Goal: Transaction & Acquisition: Purchase product/service

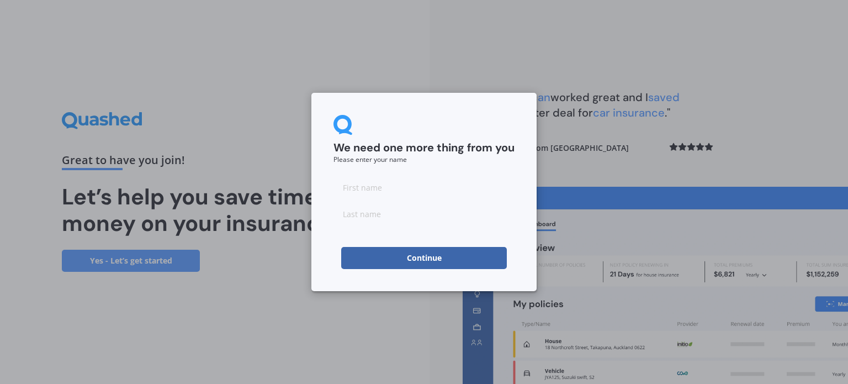
click at [409, 186] on input at bounding box center [424, 187] width 181 height 22
type input "[PERSON_NAME]"
type input "H"
click at [353, 257] on button "Continue" at bounding box center [424, 258] width 166 height 22
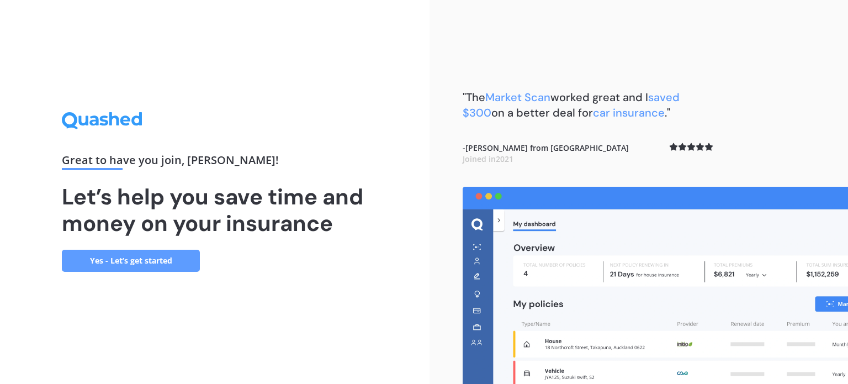
click at [180, 262] on link "Yes - Let’s get started" at bounding box center [131, 261] width 138 height 22
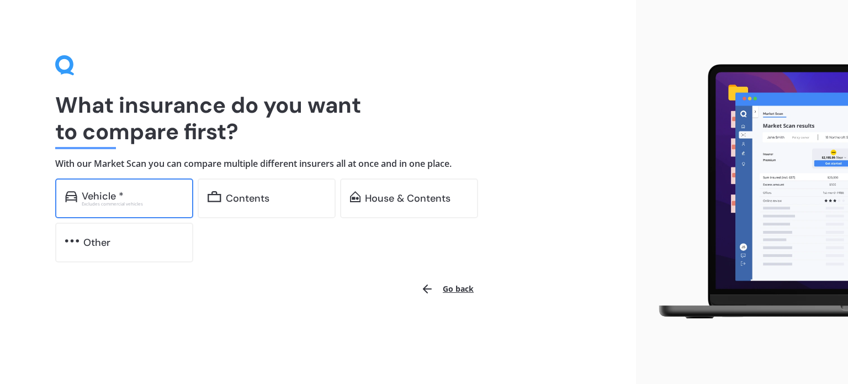
click at [160, 204] on div "Excludes commercial vehicles" at bounding box center [133, 204] width 102 height 4
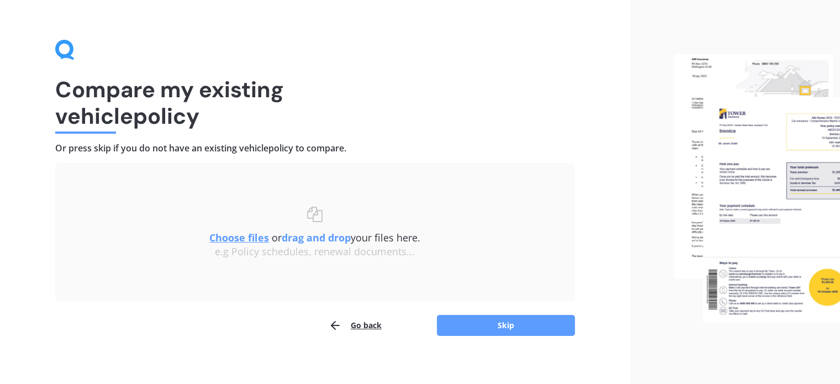
scroll to position [23, 0]
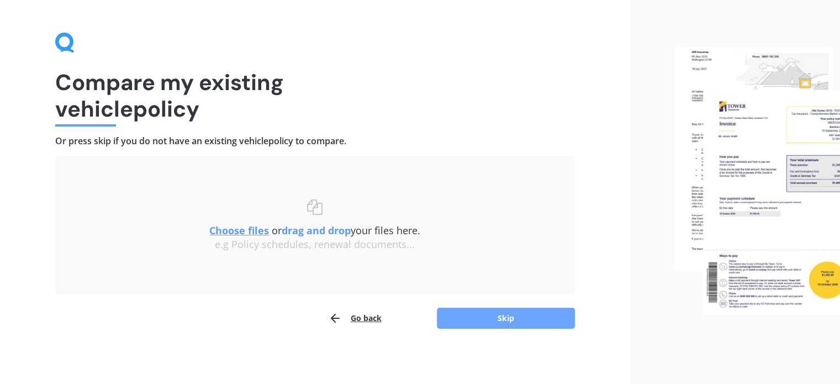
click at [479, 320] on button "Skip" at bounding box center [506, 318] width 138 height 21
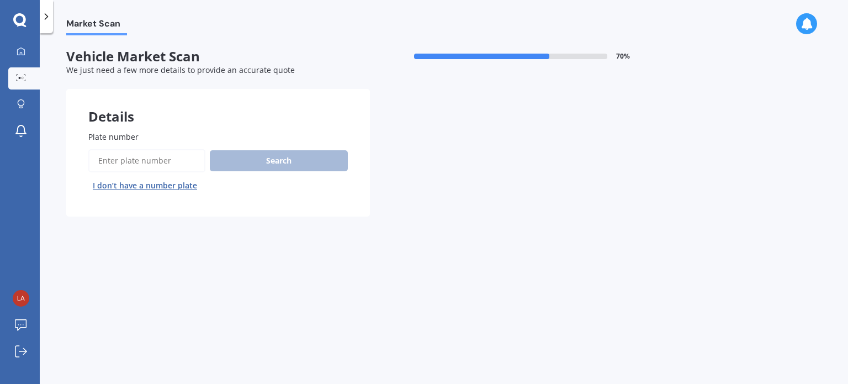
click at [172, 169] on input "Plate number" at bounding box center [146, 160] width 117 height 23
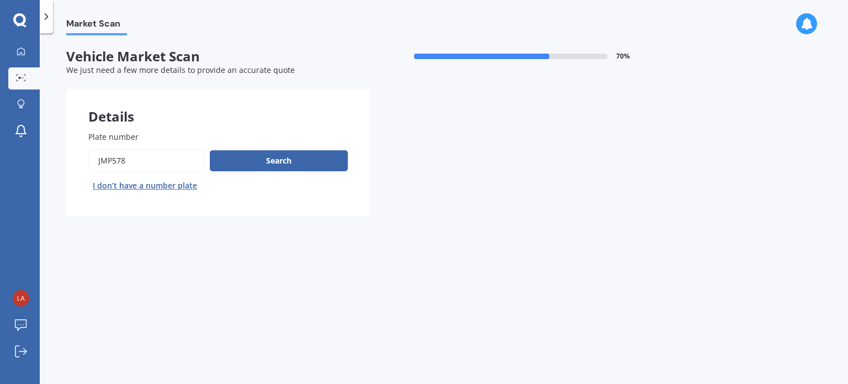
type input "JMP578"
click at [257, 147] on div "Plate number Search I don’t have a number plate" at bounding box center [218, 163] width 260 height 64
click at [267, 176] on div "Search I don’t have a number plate" at bounding box center [218, 171] width 260 height 45
click at [262, 159] on button "Search" at bounding box center [279, 160] width 138 height 21
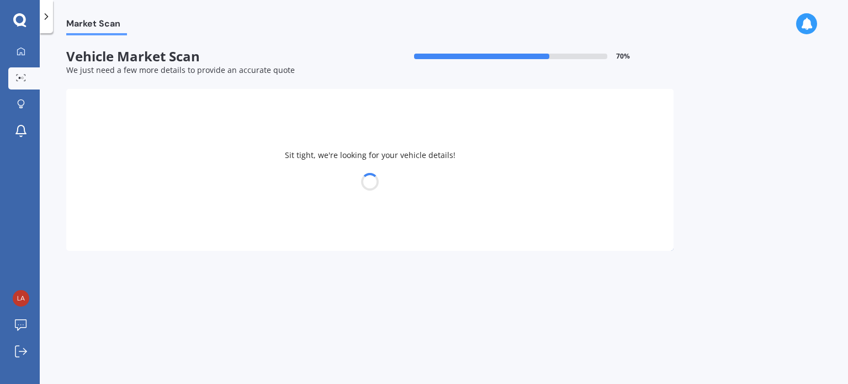
select select "NISSAN"
select select "QASHQAI"
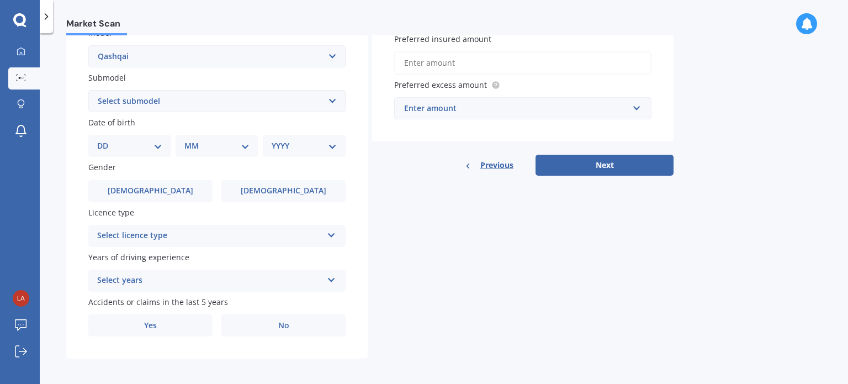
scroll to position [266, 0]
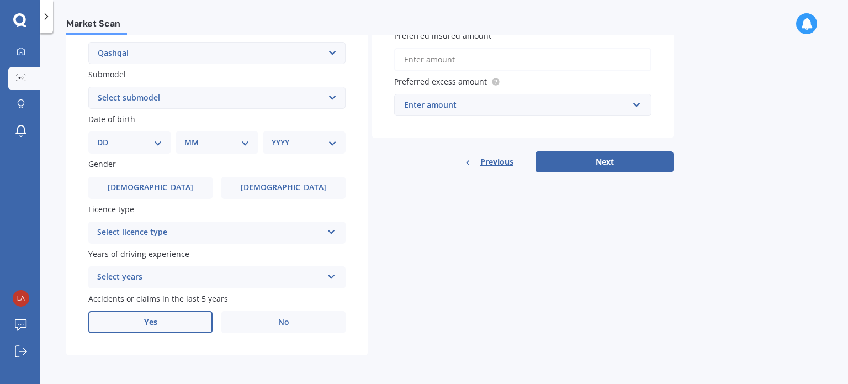
click at [146, 324] on span "Yes" at bounding box center [150, 322] width 13 height 9
click at [0, 0] on input "Yes" at bounding box center [0, 0] width 0 height 0
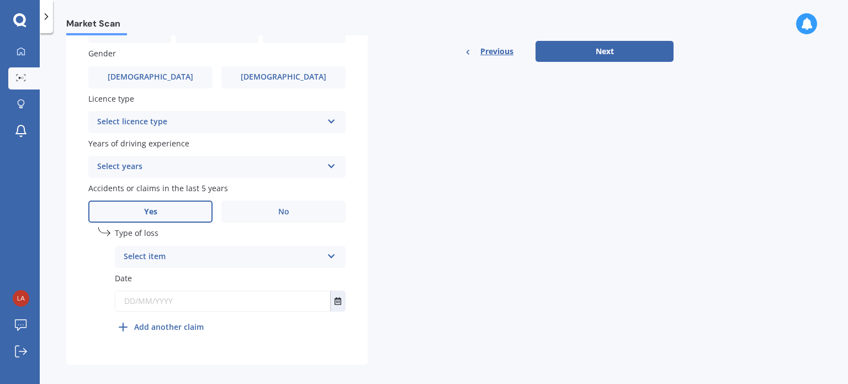
click at [305, 260] on div "Select item" at bounding box center [223, 256] width 199 height 13
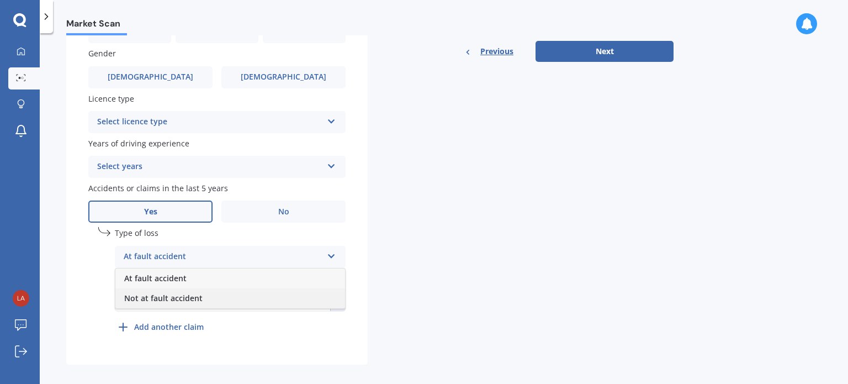
click at [303, 298] on div "Not at fault accident" at bounding box center [230, 298] width 230 height 20
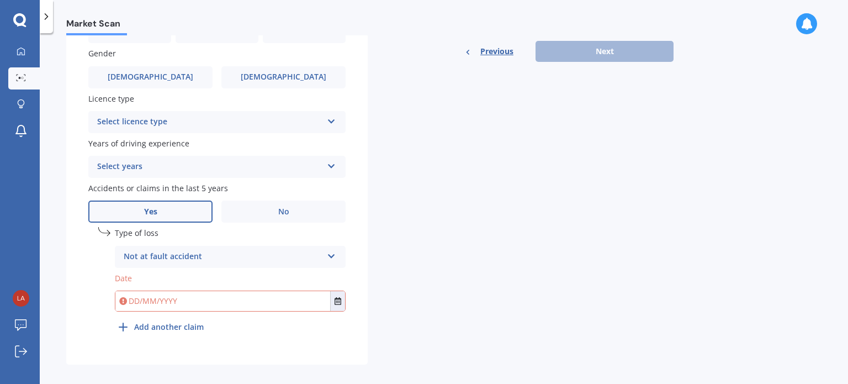
click at [303, 298] on input "text" at bounding box center [222, 301] width 215 height 20
click at [340, 300] on icon "Select date" at bounding box center [338, 301] width 7 height 8
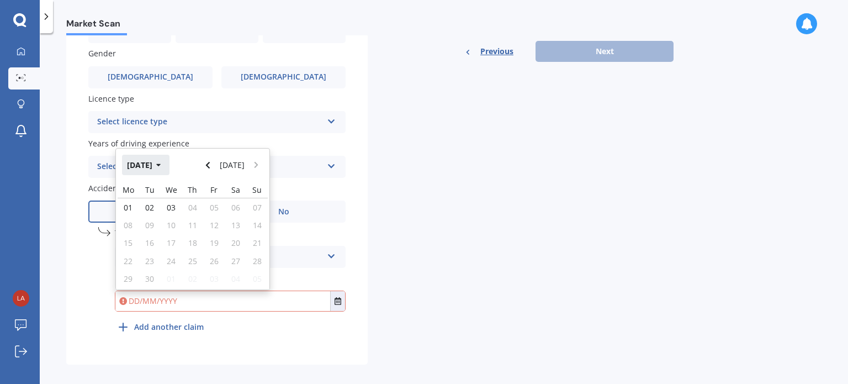
click at [161, 162] on icon "button" at bounding box center [158, 165] width 5 height 8
click at [215, 166] on button "Navigate back" at bounding box center [208, 165] width 14 height 20
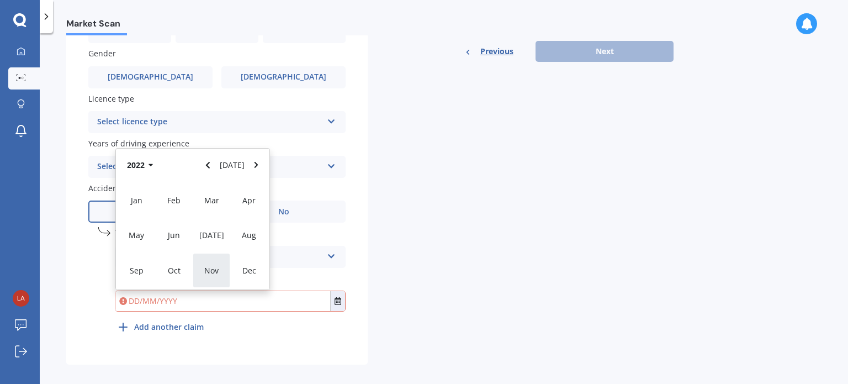
click at [212, 271] on span "Nov" at bounding box center [211, 270] width 14 height 10
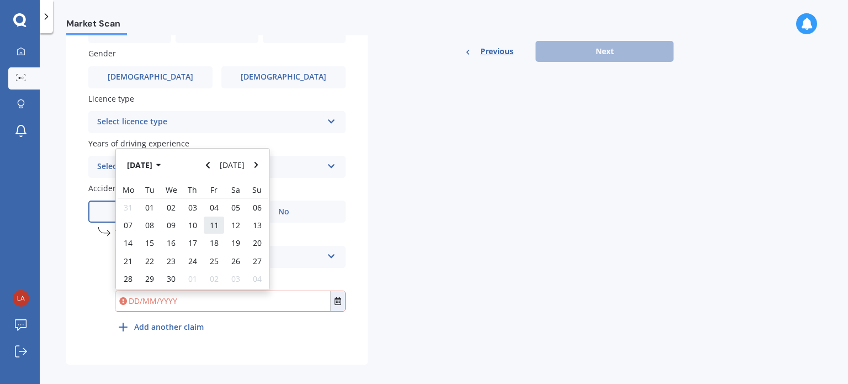
click at [212, 225] on span "11" at bounding box center [214, 225] width 9 height 10
type input "[DATE]"
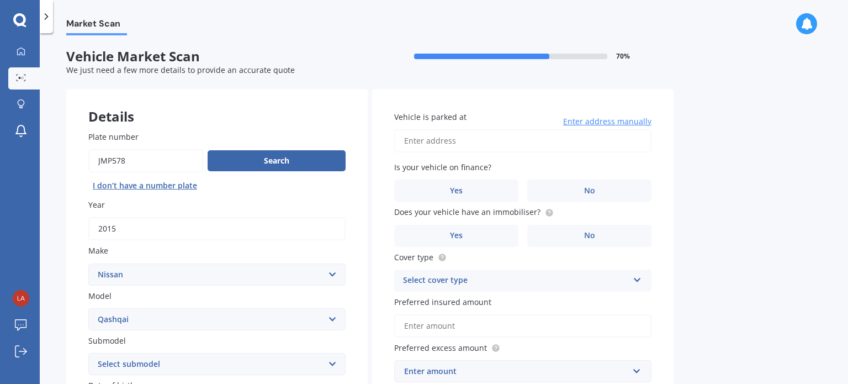
scroll to position [55, 0]
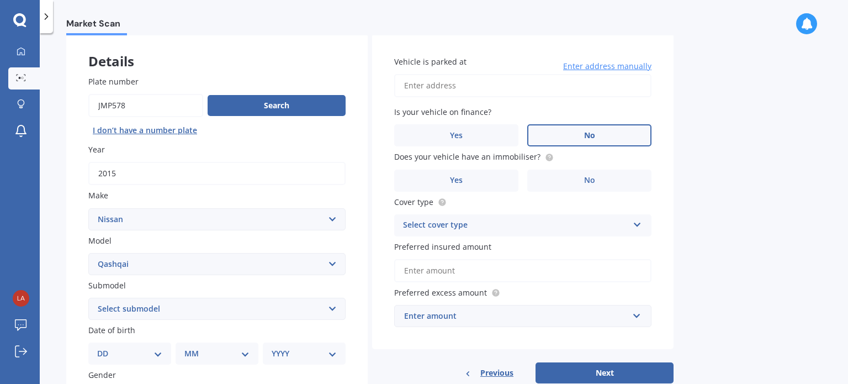
click at [570, 133] on label "No" at bounding box center [589, 135] width 124 height 22
click at [0, 0] on input "No" at bounding box center [0, 0] width 0 height 0
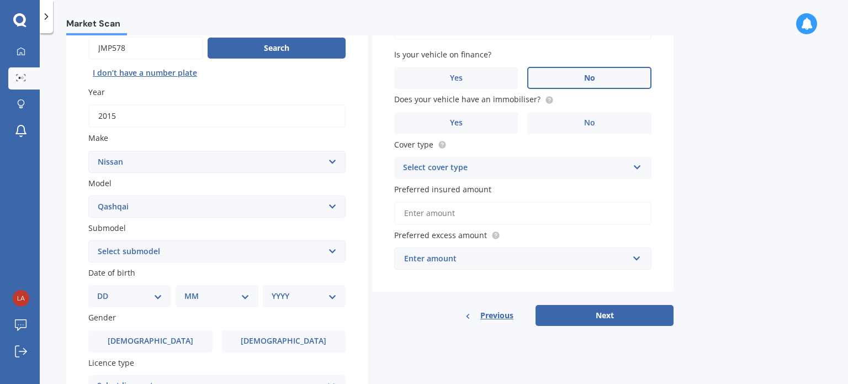
scroll to position [221, 0]
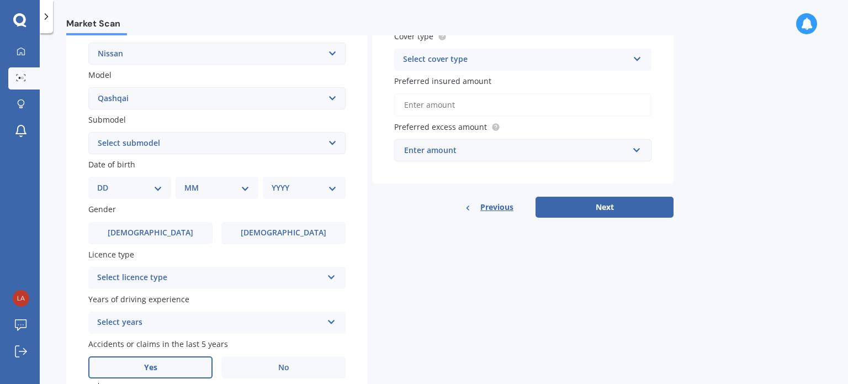
click at [341, 146] on select "Select submodel (All Other) N-TEC ST ST-L Ti Ti-L TI-L E-POWER 1.5PEH TS Turbo …" at bounding box center [216, 143] width 257 height 22
select select "TI"
click at [88, 132] on select "Select submodel (All Other) N-TEC ST ST-L Ti Ti-L TI-L E-POWER 1.5PEH TS Turbo …" at bounding box center [216, 143] width 257 height 22
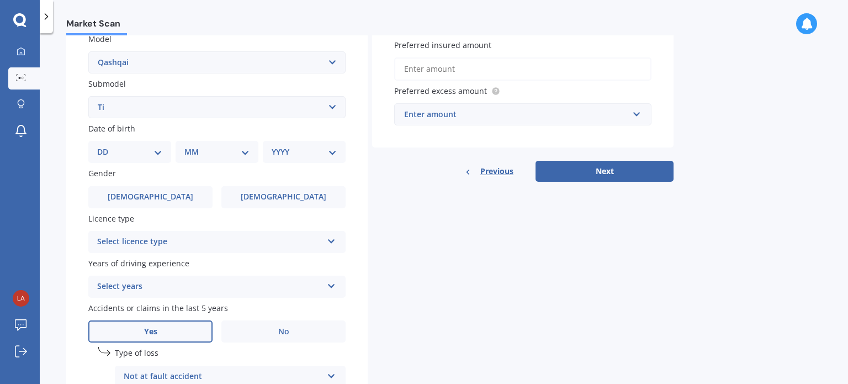
scroll to position [276, 0]
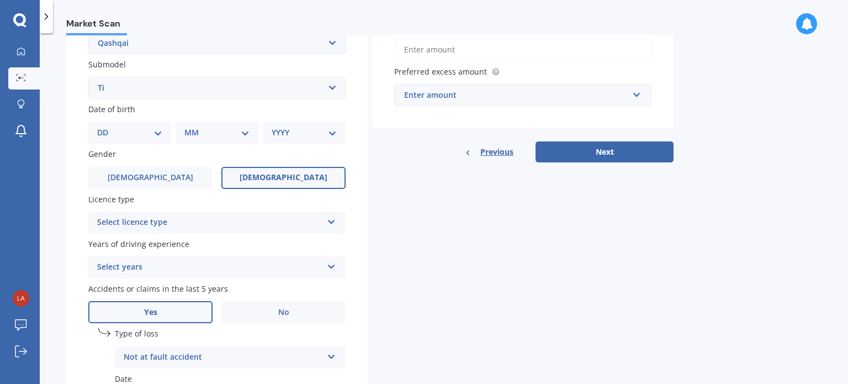
click at [323, 176] on label "[DEMOGRAPHIC_DATA]" at bounding box center [283, 178] width 124 height 22
click at [0, 0] on input "[DEMOGRAPHIC_DATA]" at bounding box center [0, 0] width 0 height 0
click at [332, 221] on icon at bounding box center [331, 220] width 9 height 8
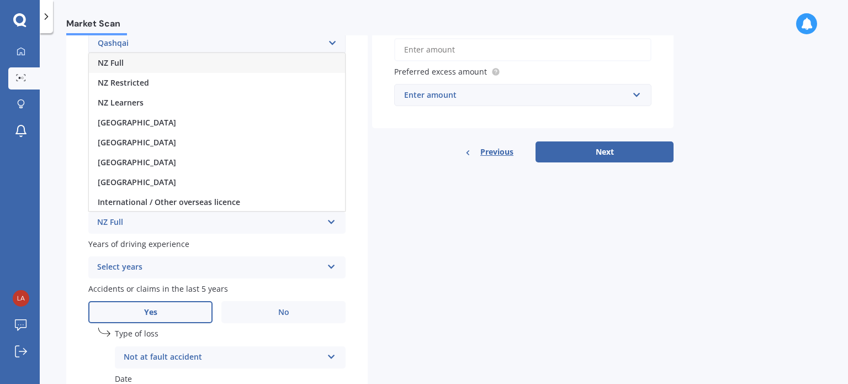
click at [303, 68] on div "NZ Full" at bounding box center [217, 63] width 256 height 20
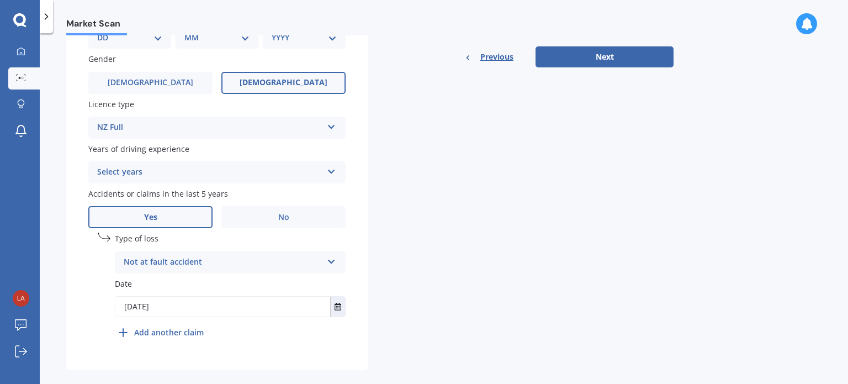
scroll to position [386, 0]
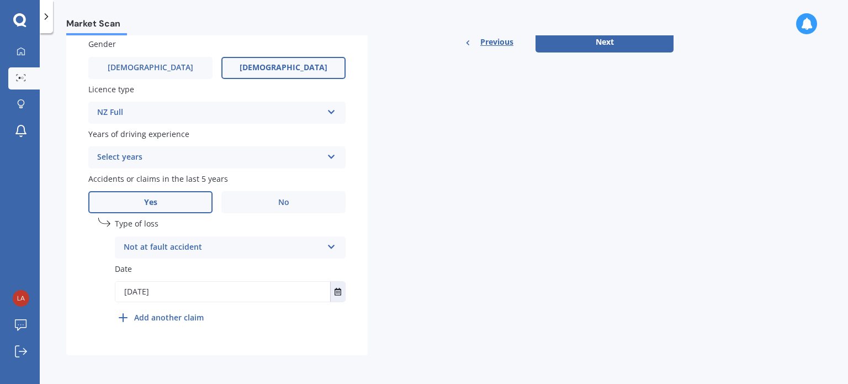
click at [309, 143] on div "Years of driving experience Select years 5 or more years 4 years 3 years 2 year…" at bounding box center [216, 148] width 257 height 40
click at [314, 154] on div "Select years" at bounding box center [209, 157] width 225 height 13
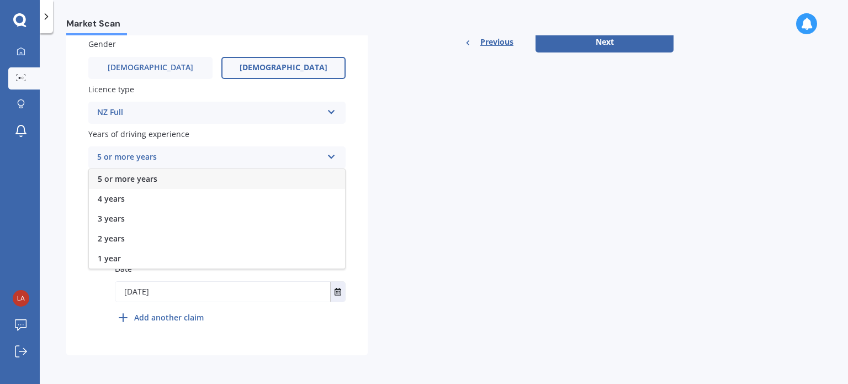
click at [308, 178] on div "5 or more years" at bounding box center [217, 179] width 256 height 20
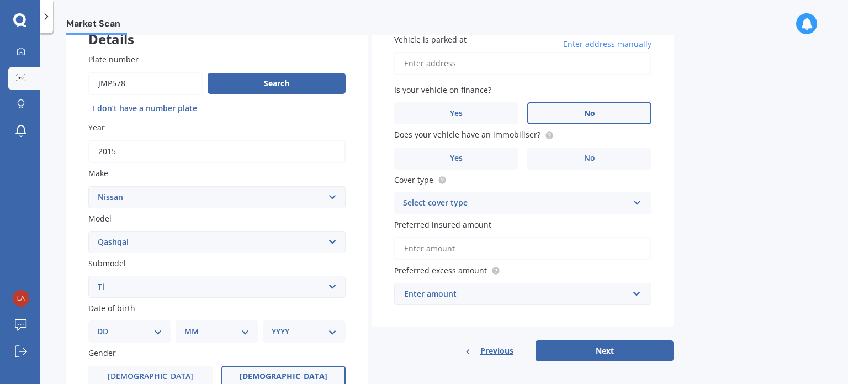
scroll to position [55, 0]
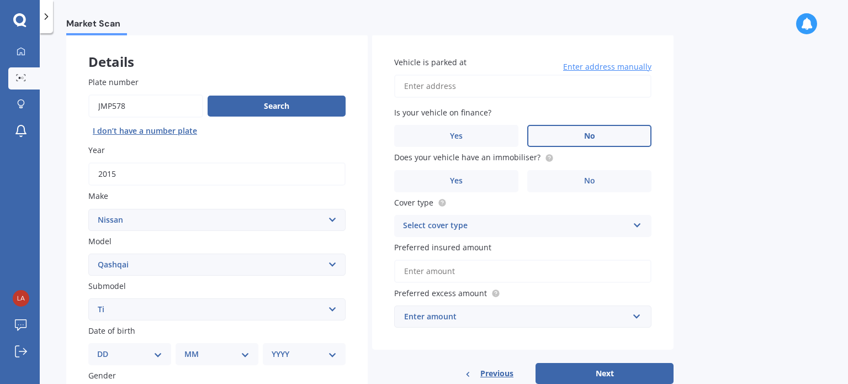
click at [488, 217] on div "Select cover type Comprehensive Third Party, Fire & Theft Third Party" at bounding box center [522, 226] width 257 height 22
click at [486, 253] on div "Comprehensive" at bounding box center [523, 247] width 256 height 20
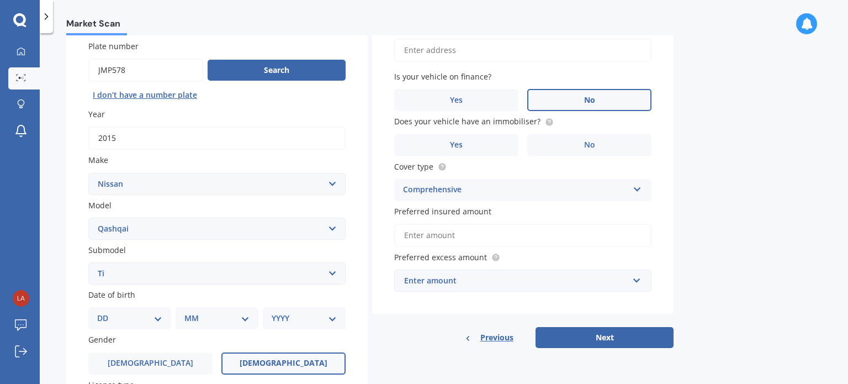
scroll to position [110, 0]
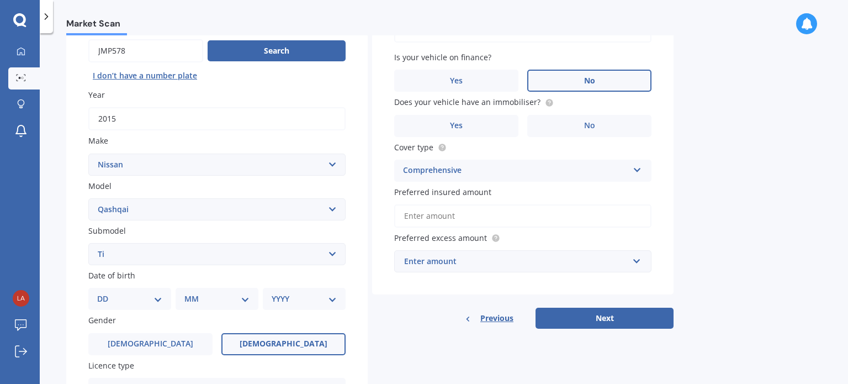
click at [616, 260] on div "Enter amount" at bounding box center [516, 261] width 224 height 12
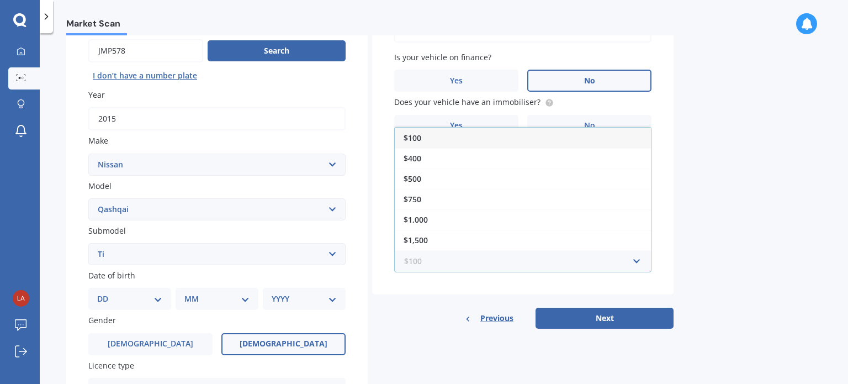
click at [616, 260] on input "text" at bounding box center [518, 261] width 247 height 21
click at [672, 262] on div "Vehicle is parked at Enter address manually Is your vehicle on finance? Yes No …" at bounding box center [523, 137] width 302 height 316
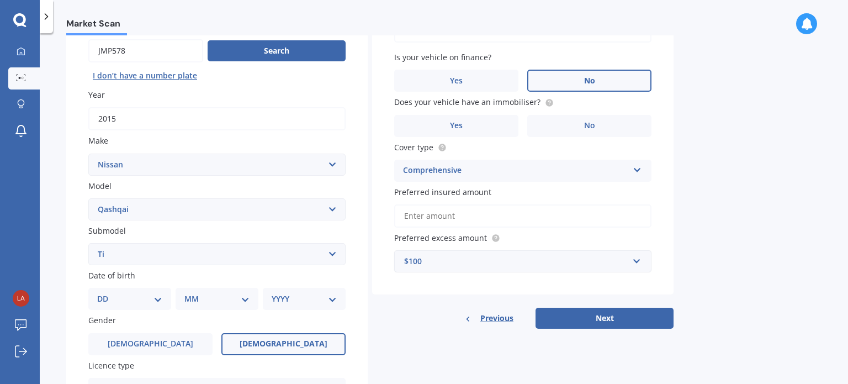
click at [645, 258] on div "$100 $100 $400 $500 $750 $1,000 $1,500 $2,000" at bounding box center [522, 261] width 257 height 22
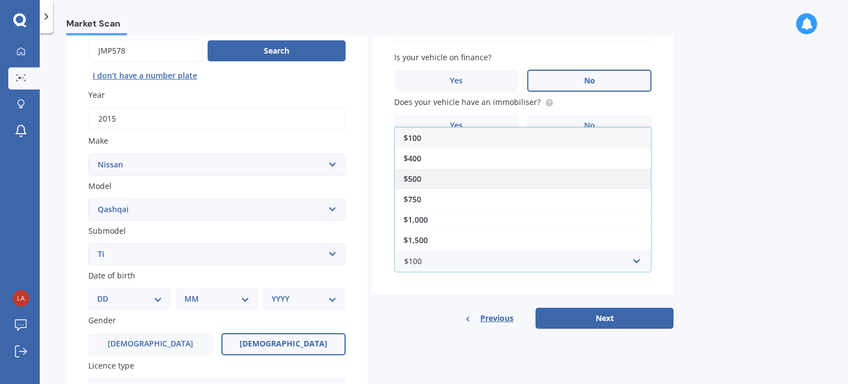
click at [624, 183] on div "$500" at bounding box center [523, 178] width 256 height 20
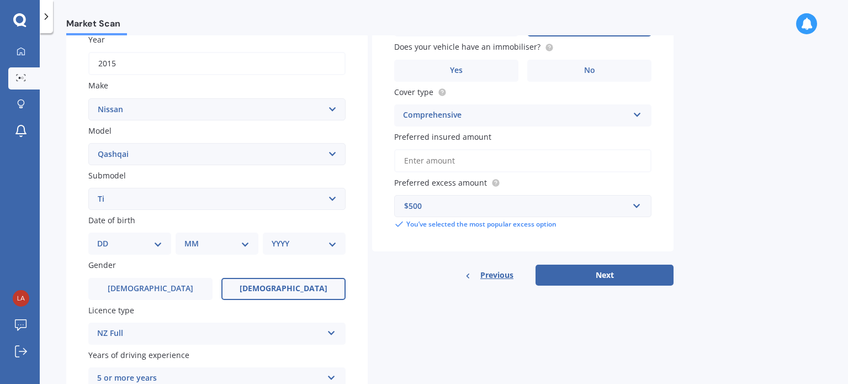
scroll to position [55, 0]
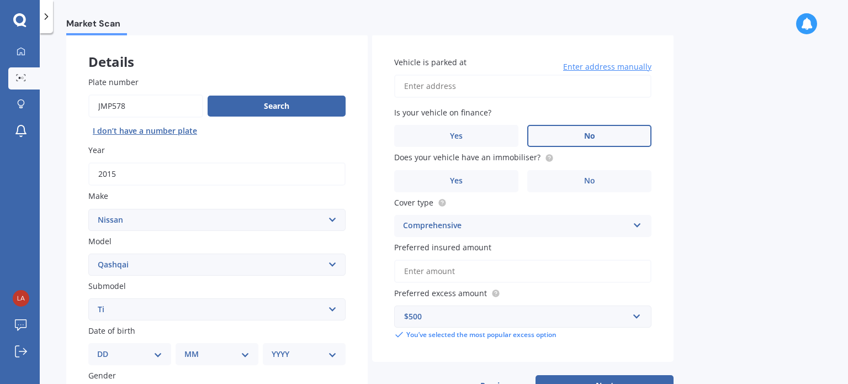
click at [494, 94] on input "Vehicle is parked at" at bounding box center [522, 86] width 257 height 23
type input "[STREET_ADDRESS][PERSON_NAME][PERSON_NAME]"
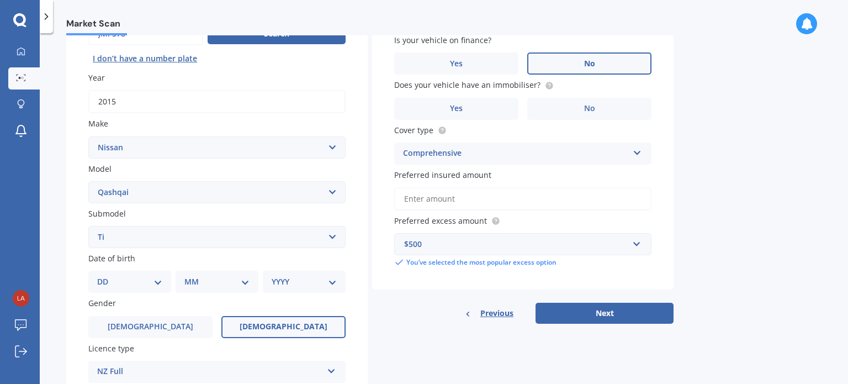
scroll to position [110, 0]
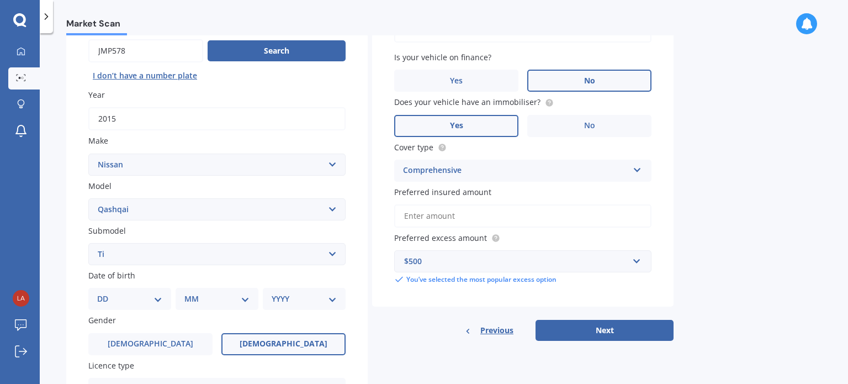
click at [489, 128] on label "Yes" at bounding box center [456, 126] width 124 height 22
click at [0, 0] on input "Yes" at bounding box center [0, 0] width 0 height 0
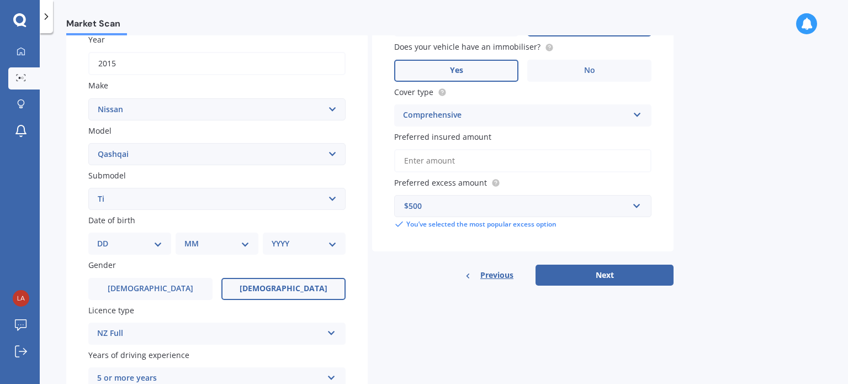
click at [657, 278] on button "Next" at bounding box center [605, 275] width 138 height 21
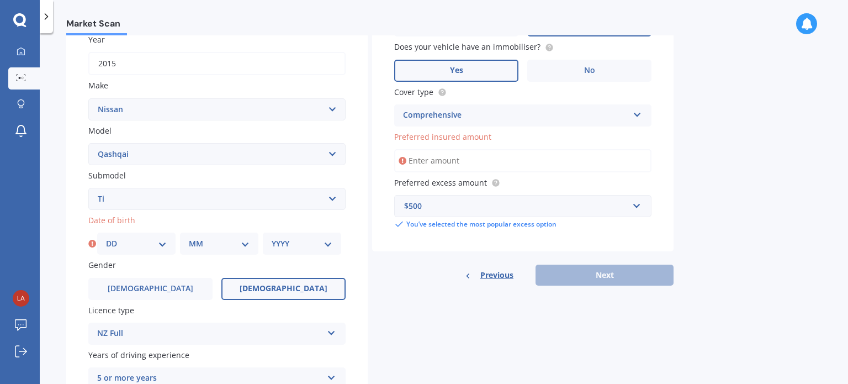
click at [500, 158] on input "Preferred insured amount" at bounding box center [522, 160] width 257 height 23
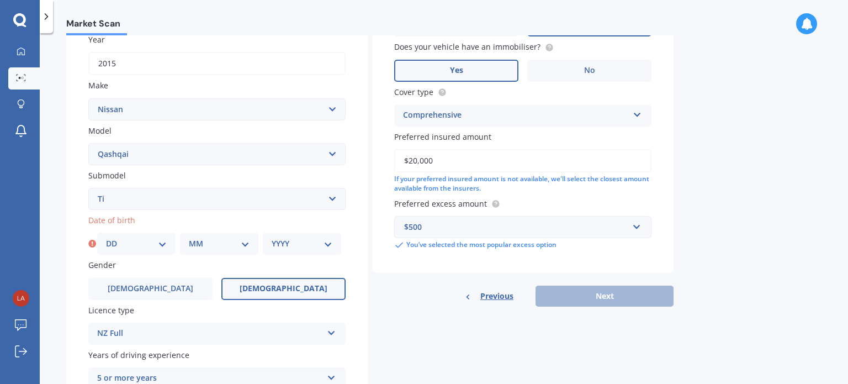
type input "$20,000"
click at [155, 245] on select "DD 01 02 03 04 05 06 07 08 09 10 11 12 13 14 15 16 17 18 19 20 21 22 23 24 25 2…" at bounding box center [136, 243] width 61 height 12
select select "15"
click at [106, 237] on select "DD 01 02 03 04 05 06 07 08 09 10 11 12 13 14 15 16 17 18 19 20 21 22 23 24 25 2…" at bounding box center [136, 243] width 61 height 12
click at [244, 255] on div "Plate number Search I don’t have a number plate Year [DATE] Make Select make AC…" at bounding box center [217, 260] width 302 height 632
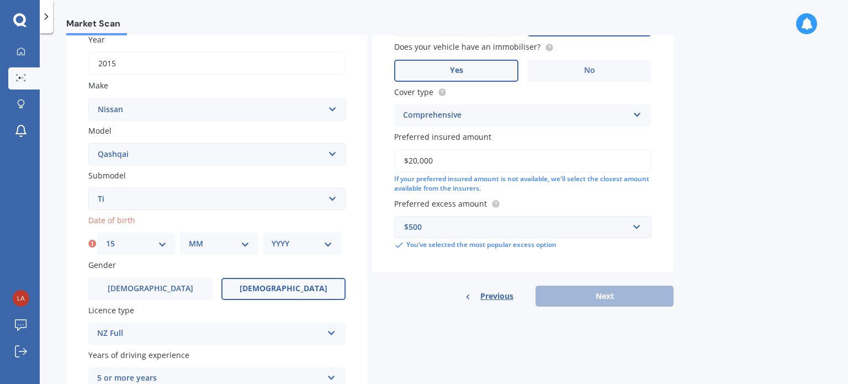
click at [239, 245] on select "MM 01 02 03 04 05 06 07 08 09 10 11 12" at bounding box center [219, 243] width 61 height 12
select select "03"
click at [189, 237] on select "MM 01 02 03 04 05 06 07 08 09 10 11 12" at bounding box center [219, 243] width 61 height 12
click at [305, 226] on div "Date of birth DD 01 02 03 04 05 06 07 08 09 10 11 12 13 14 15 16 17 18 19 20 21…" at bounding box center [216, 234] width 257 height 40
click at [305, 242] on select "YYYY 2025 2024 2023 2022 2021 2020 2019 2018 2017 2016 2015 2014 2013 2012 2011…" at bounding box center [302, 243] width 61 height 12
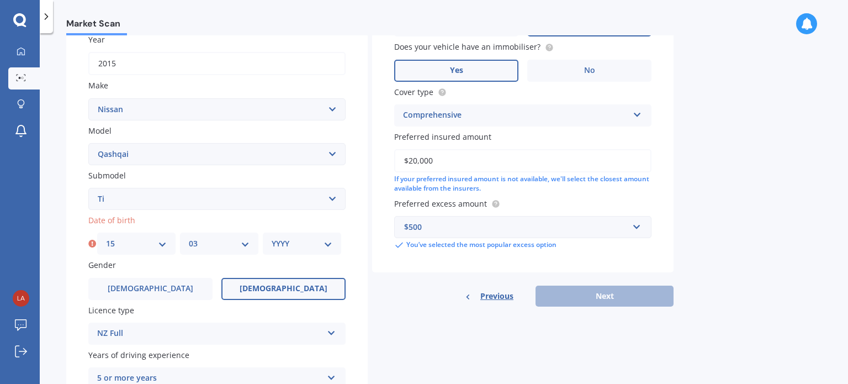
select select "1990"
click at [272, 237] on select "YYYY 2025 2024 2023 2022 2021 2020 2019 2018 2017 2016 2015 2014 2013 2012 2011…" at bounding box center [302, 243] width 61 height 12
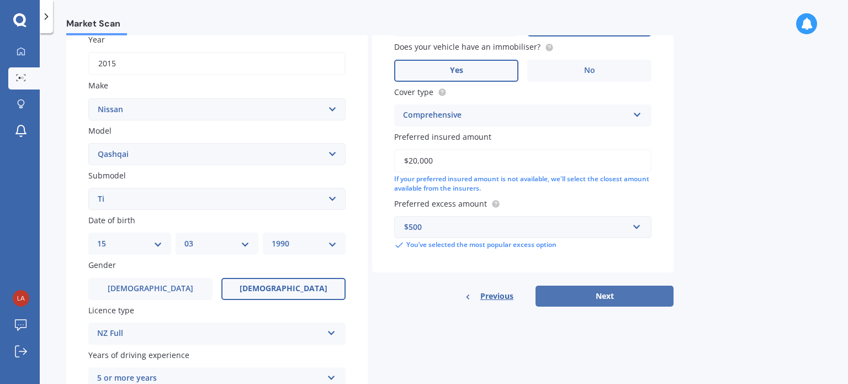
click at [581, 292] on button "Next" at bounding box center [605, 296] width 138 height 21
select select "15"
select select "03"
select select "1990"
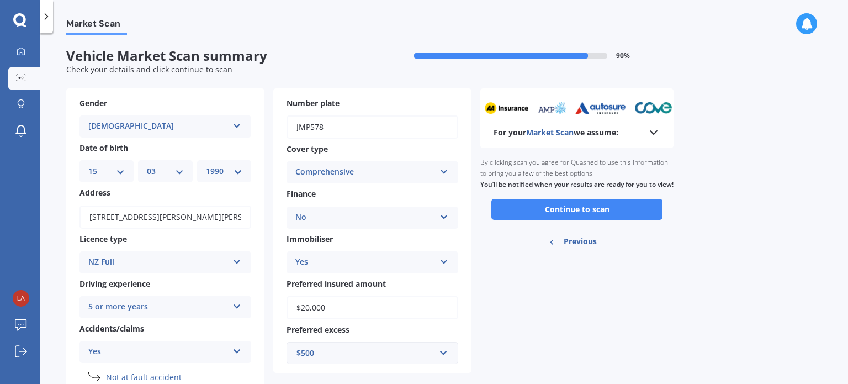
scroll to position [0, 0]
click at [603, 219] on button "Continue to scan" at bounding box center [577, 209] width 171 height 21
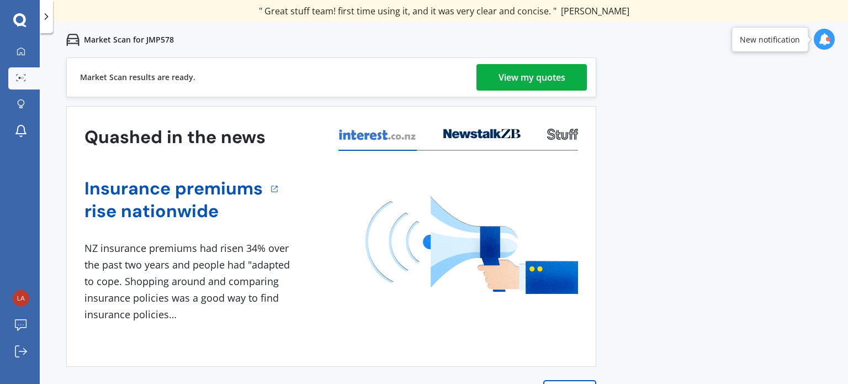
click at [540, 83] on div "View my quotes" at bounding box center [532, 77] width 67 height 27
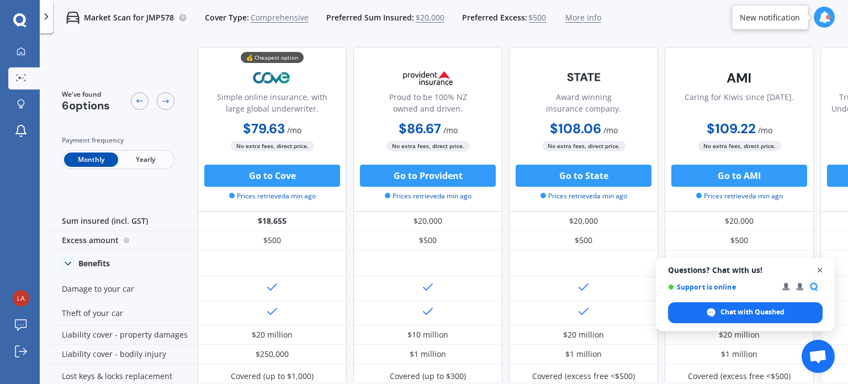
click at [819, 269] on span "Open chat" at bounding box center [821, 270] width 14 height 14
